Goal: Communication & Community: Ask a question

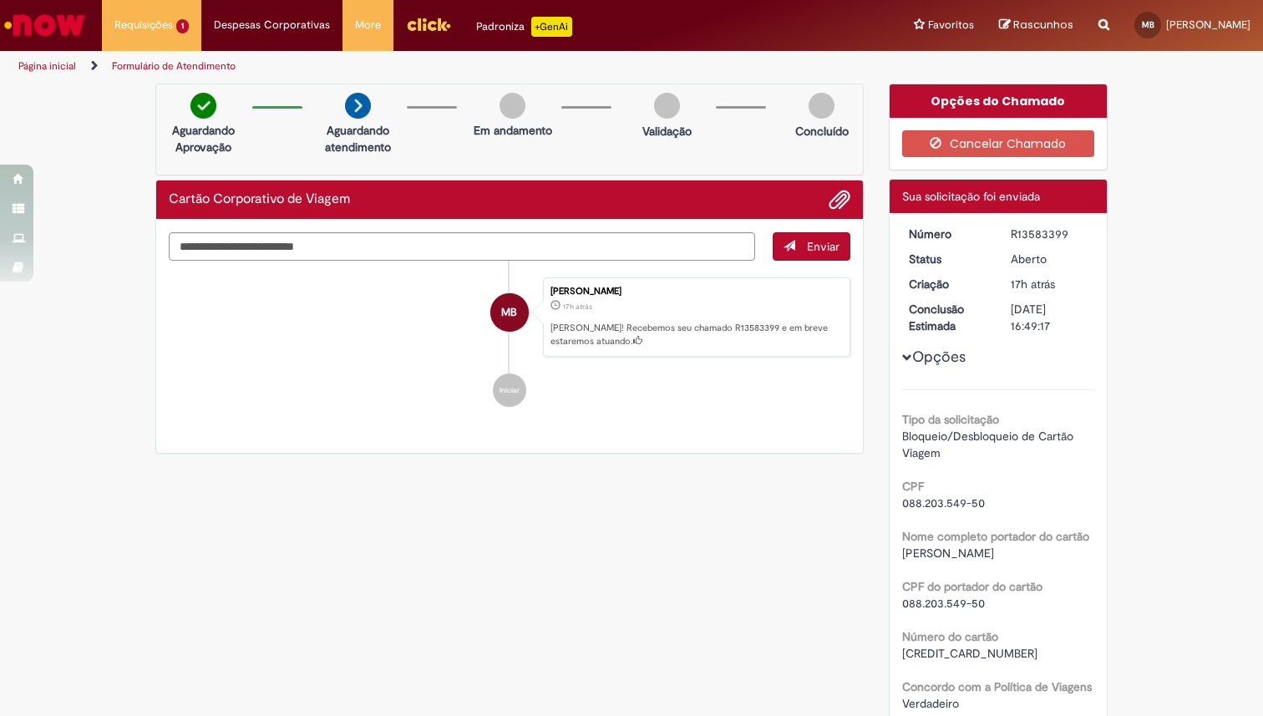
scroll to position [47, 0]
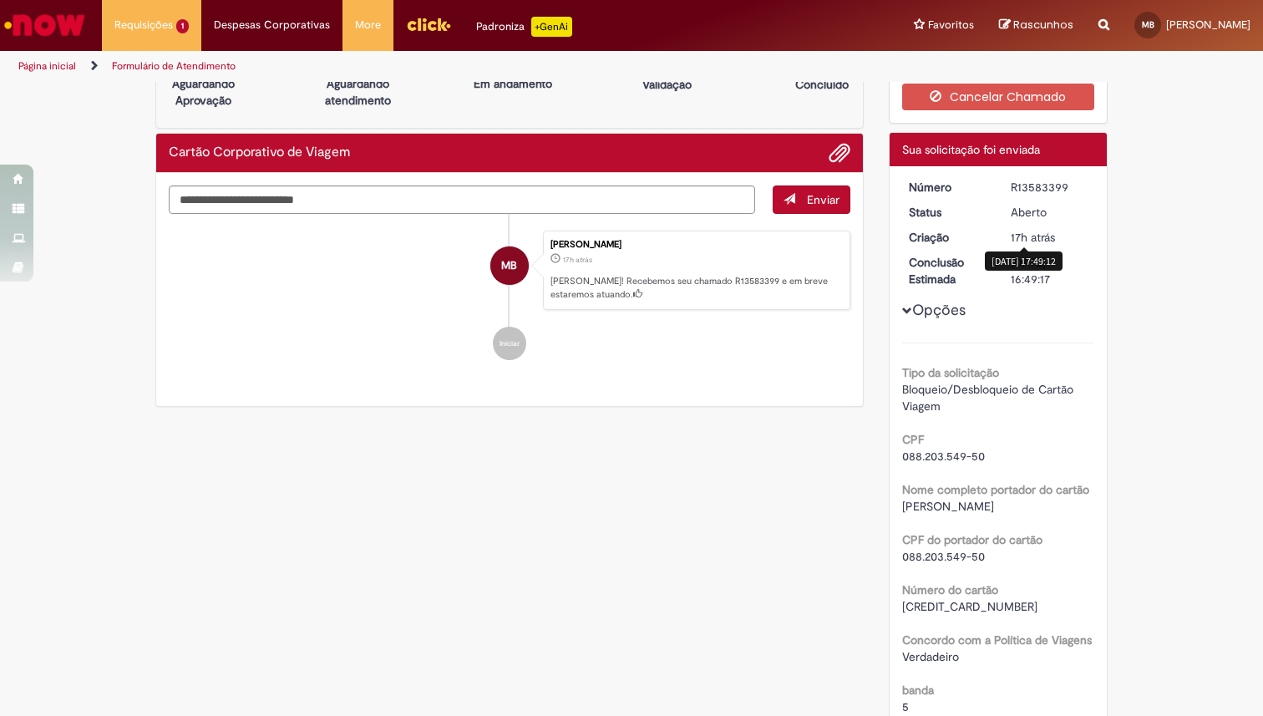
click at [1022, 239] on span "17h atrás" at bounding box center [1033, 237] width 44 height 15
drag, startPoint x: 1022, startPoint y: 239, endPoint x: 1018, endPoint y: 292, distance: 53.6
click at [1018, 292] on div "Número R13583399 Status [GEOGRAPHIC_DATA] Criação 17h atrás 17 horas atrás Conc…" at bounding box center [999, 570] width 218 height 808
click at [1164, 317] on div "Verificar Código de Barras Aguardando Aprovação Aguardando atendimento Em andam…" at bounding box center [631, 579] width 1263 height 1084
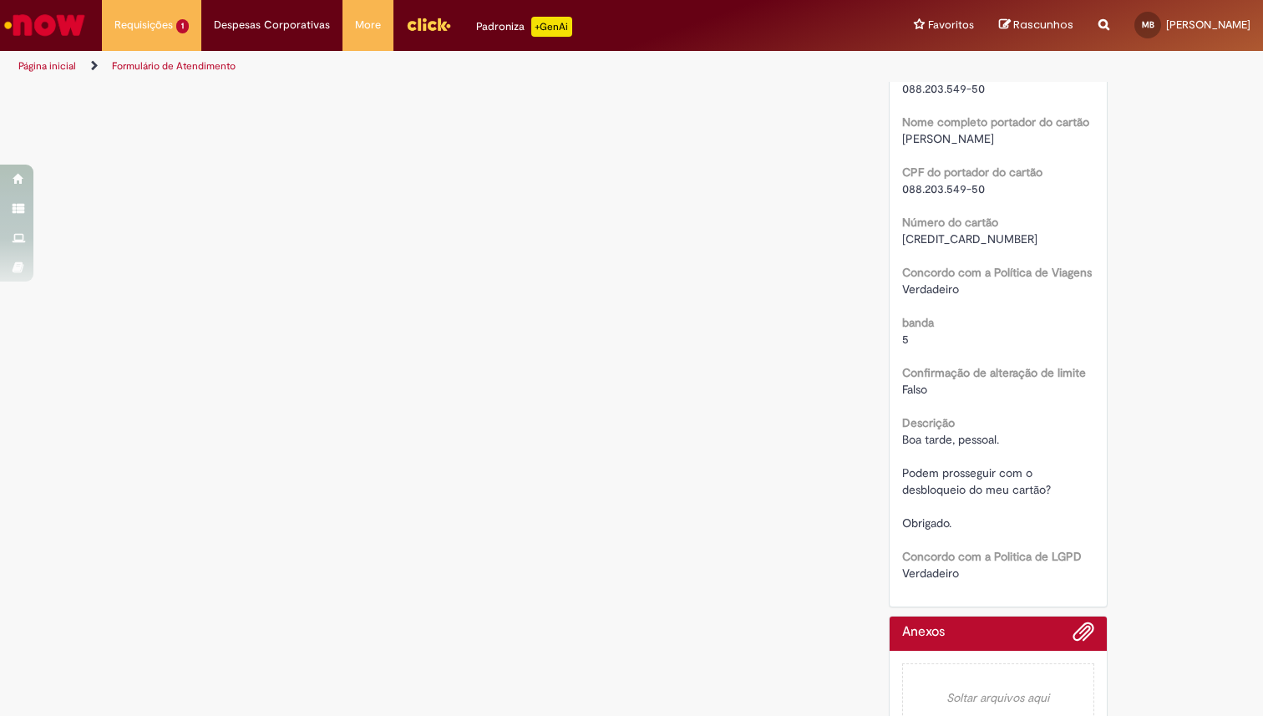
scroll to position [452, 0]
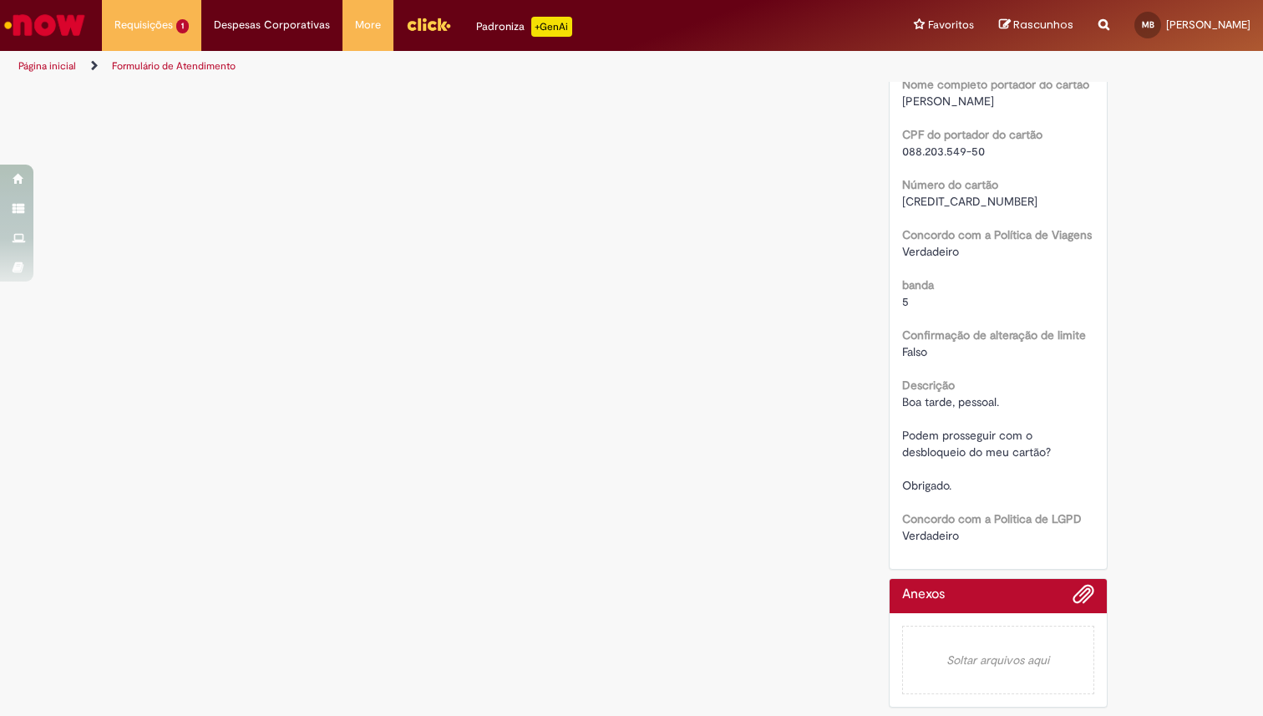
click at [940, 449] on span "Boa tarde, pessoal. Podem prosseguir com o desbloqueio do meu cartão? Obrigado." at bounding box center [976, 443] width 149 height 99
click at [950, 401] on span "Boa tarde, pessoal. Podem prosseguir com o desbloqueio do meu cartão? Obrigado." at bounding box center [976, 443] width 149 height 99
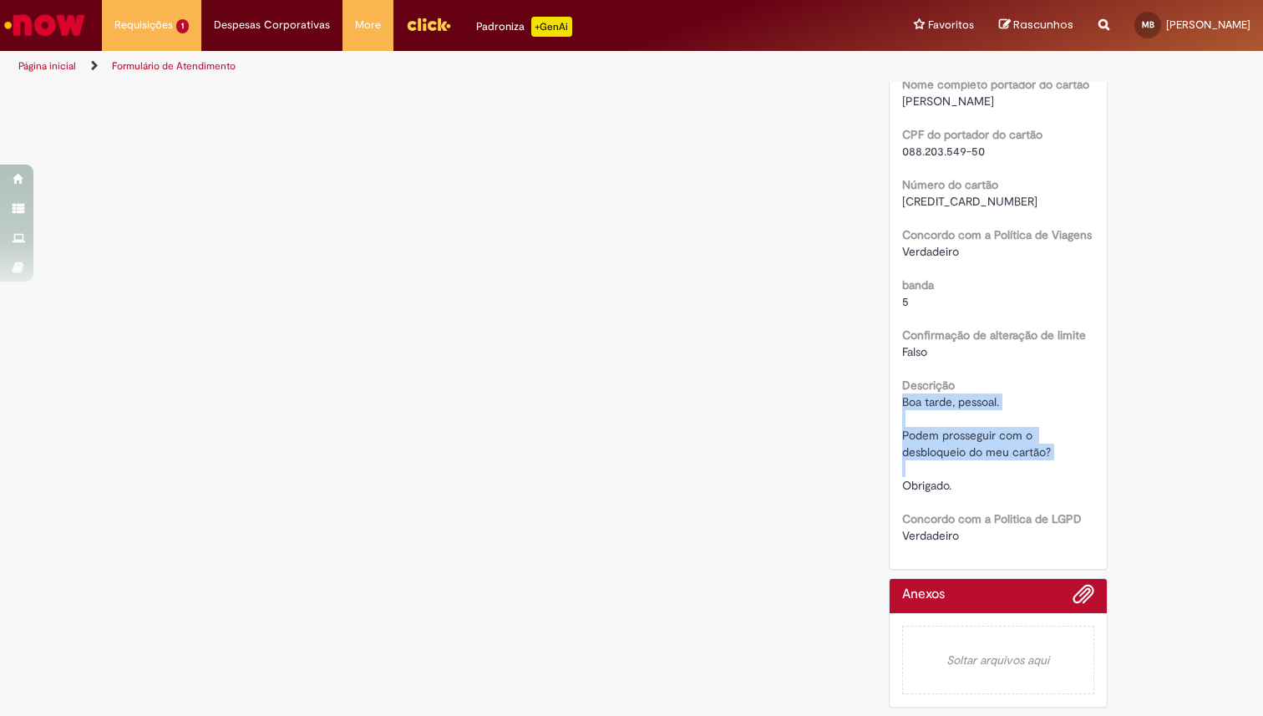
drag, startPoint x: 950, startPoint y: 401, endPoint x: 943, endPoint y: 452, distance: 51.4
click at [943, 452] on span "Boa tarde, pessoal. Podem prosseguir com o desbloqueio do meu cartão? Obrigado." at bounding box center [976, 443] width 149 height 99
click at [962, 483] on div "Boa tarde, pessoal. Podem prosseguir com o desbloqueio do meu cartão? Obrigado." at bounding box center [998, 444] width 193 height 100
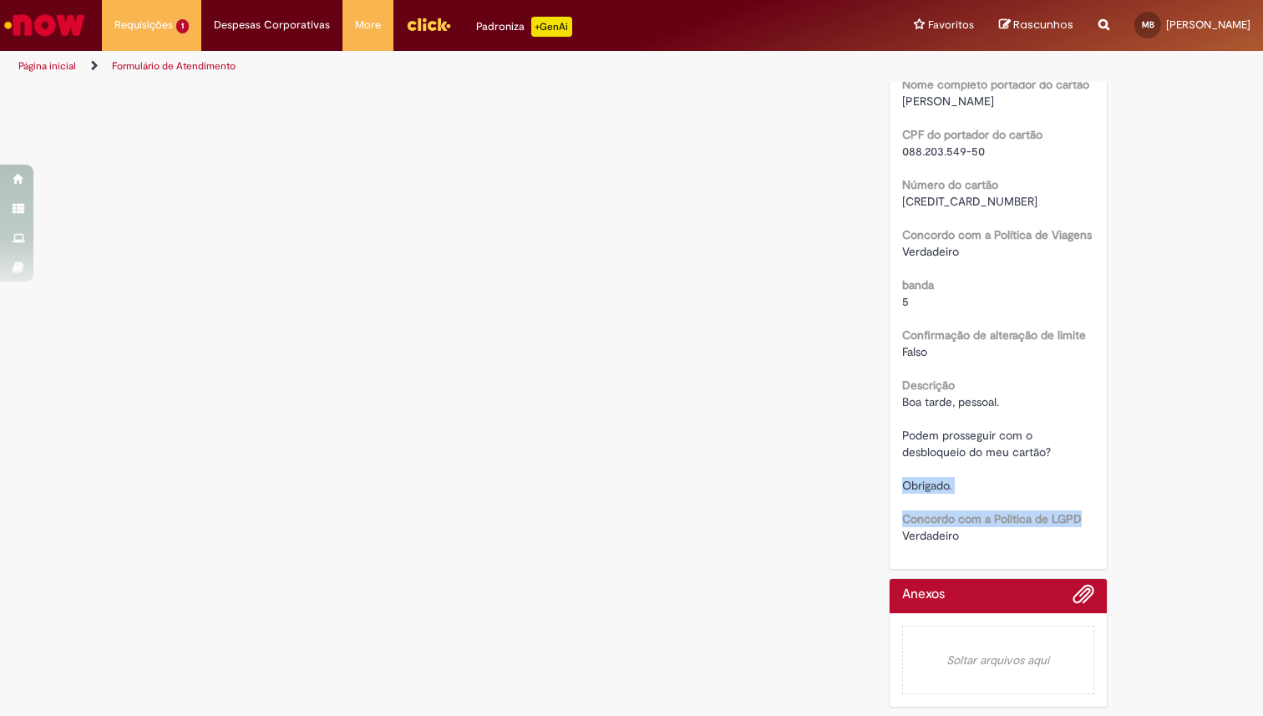
drag, startPoint x: 962, startPoint y: 483, endPoint x: 960, endPoint y: 519, distance: 36.0
click at [960, 519] on div "Tipo da solicitação Bloqueio/Desbloqueio de Cartão Viagem CPF 088.203.549-50 No…" at bounding box center [998, 240] width 193 height 607
click at [818, 545] on div "Verificar Código de Barras Aguardando Aprovação Aguardando atendimento Em andam…" at bounding box center [632, 174] width 978 height 1084
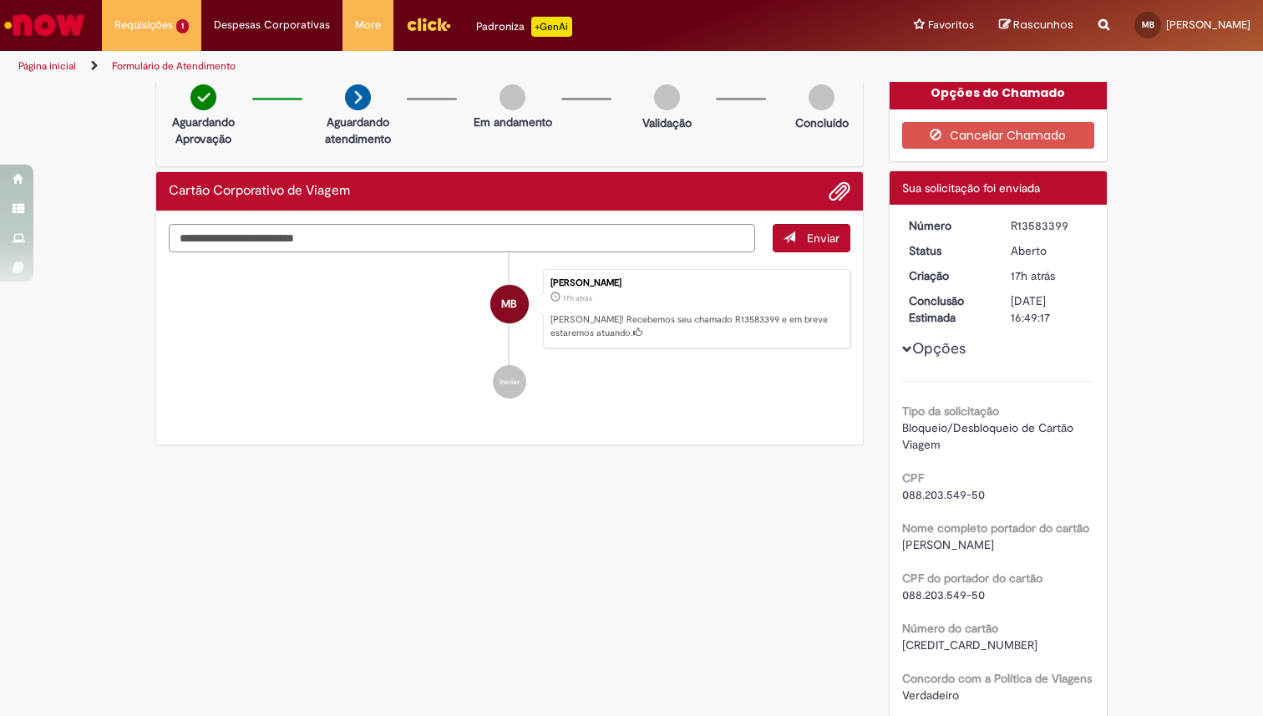
scroll to position [0, 0]
